Goal: Task Accomplishment & Management: Manage account settings

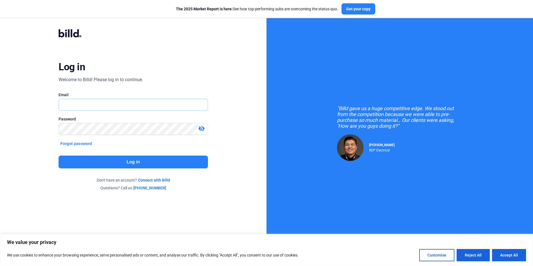
type input "[PERSON_NAME][EMAIL_ADDRESS][PERSON_NAME][DOMAIN_NAME]"
click at [142, 162] on button "Log in" at bounding box center [133, 162] width 149 height 13
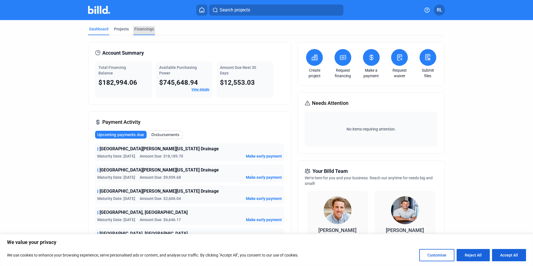
click at [138, 29] on div "Financings" at bounding box center [144, 29] width 20 height 6
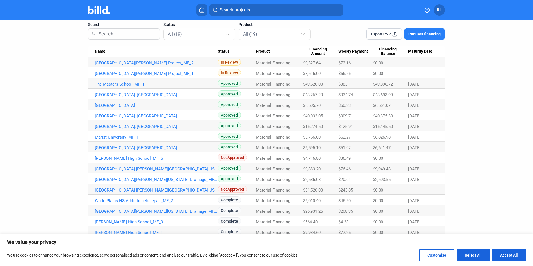
scroll to position [43, 0]
